Goal: Task Accomplishment & Management: Manage account settings

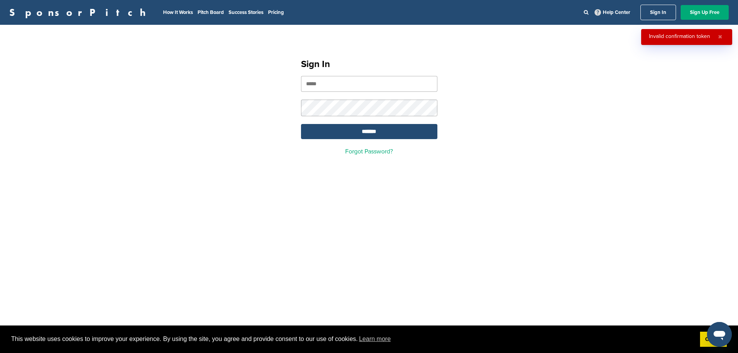
click at [335, 82] on input "email" at bounding box center [369, 84] width 136 height 16
type input "**********"
click at [386, 128] on input "*******" at bounding box center [369, 131] width 136 height 15
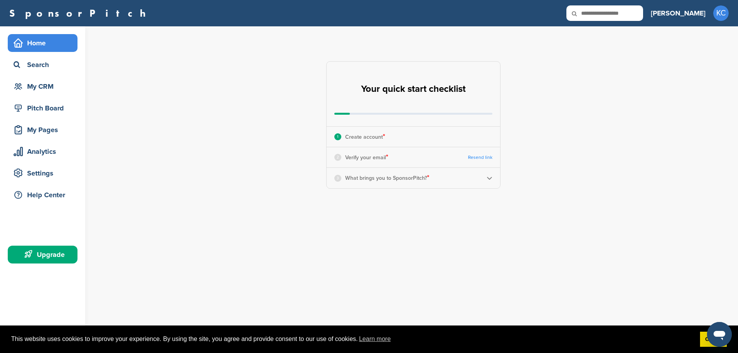
drag, startPoint x: 188, startPoint y: 3, endPoint x: 624, endPoint y: 131, distance: 454.6
click at [620, 131] on div "**********" at bounding box center [418, 124] width 641 height 197
click at [47, 67] on div "Search" at bounding box center [45, 65] width 66 height 14
click at [717, 16] on span "KC" at bounding box center [721, 13] width 16 height 16
click at [698, 41] on link "CRM" at bounding box center [689, 40] width 19 height 7
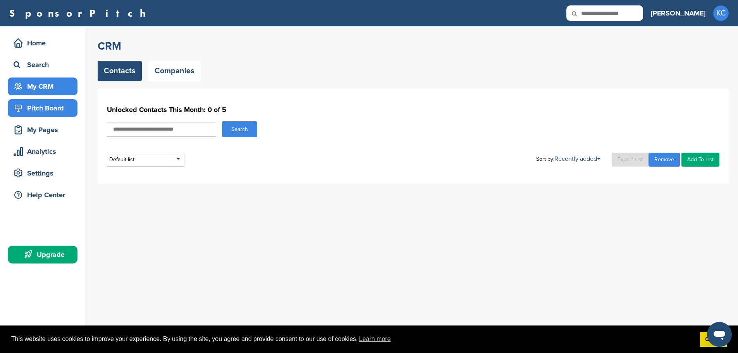
click at [28, 105] on div "Pitch Board" at bounding box center [45, 108] width 66 height 14
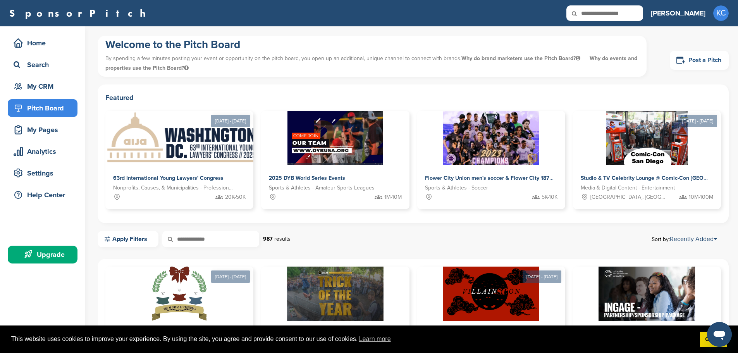
click at [701, 60] on link "Post a Pitch" at bounding box center [699, 60] width 59 height 19
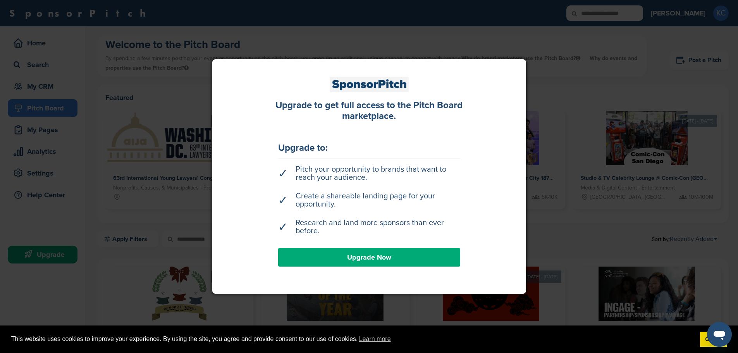
click at [386, 259] on link "Upgrade Now" at bounding box center [369, 257] width 182 height 19
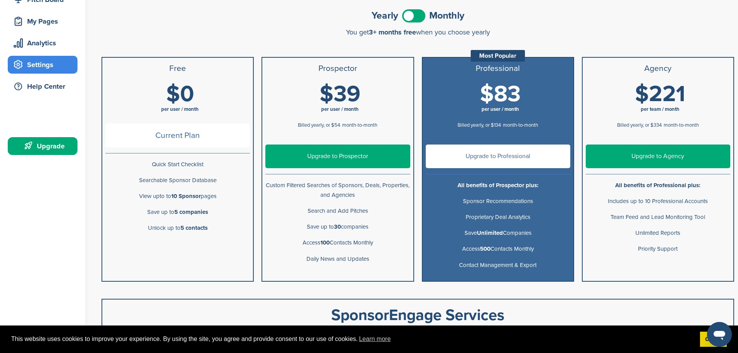
scroll to position [155, 0]
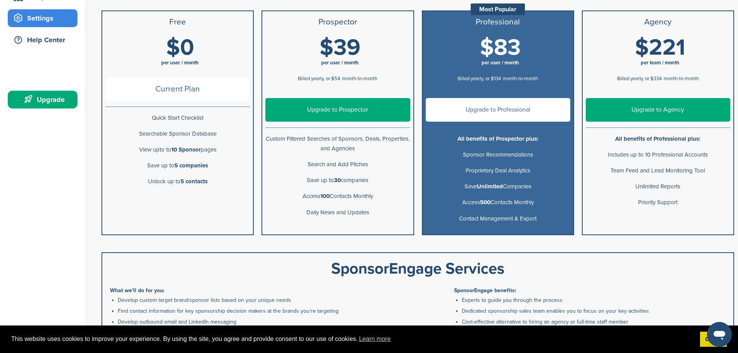
drag, startPoint x: 174, startPoint y: 102, endPoint x: 176, endPoint y: 106, distance: 4.2
click at [174, 102] on div "Current Plan" at bounding box center [177, 92] width 145 height 30
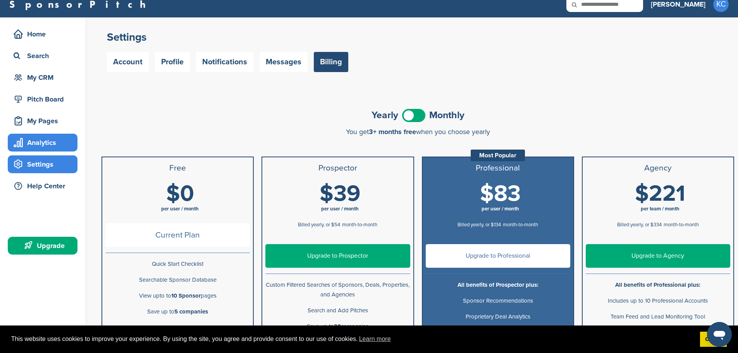
scroll to position [0, 0]
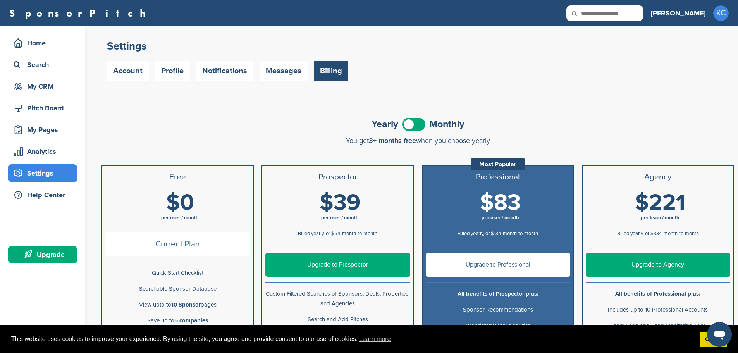
click at [40, 176] on div "Settings" at bounding box center [45, 173] width 66 height 14
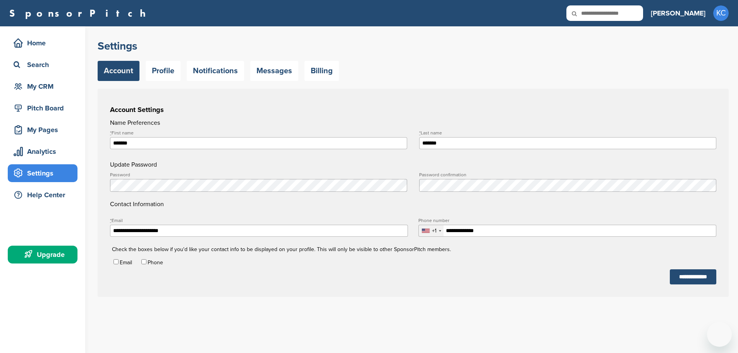
click at [125, 76] on link "Account" at bounding box center [119, 71] width 42 height 20
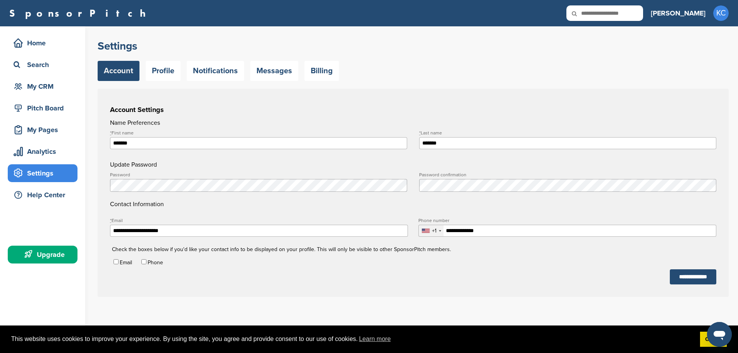
click at [308, 284] on form "**********" at bounding box center [413, 201] width 607 height 166
click at [147, 264] on div "Phone" at bounding box center [151, 261] width 23 height 7
click at [166, 75] on link "Profile" at bounding box center [163, 71] width 35 height 20
click at [210, 74] on link "Notifications" at bounding box center [215, 71] width 57 height 20
